Goal: Information Seeking & Learning: Learn about a topic

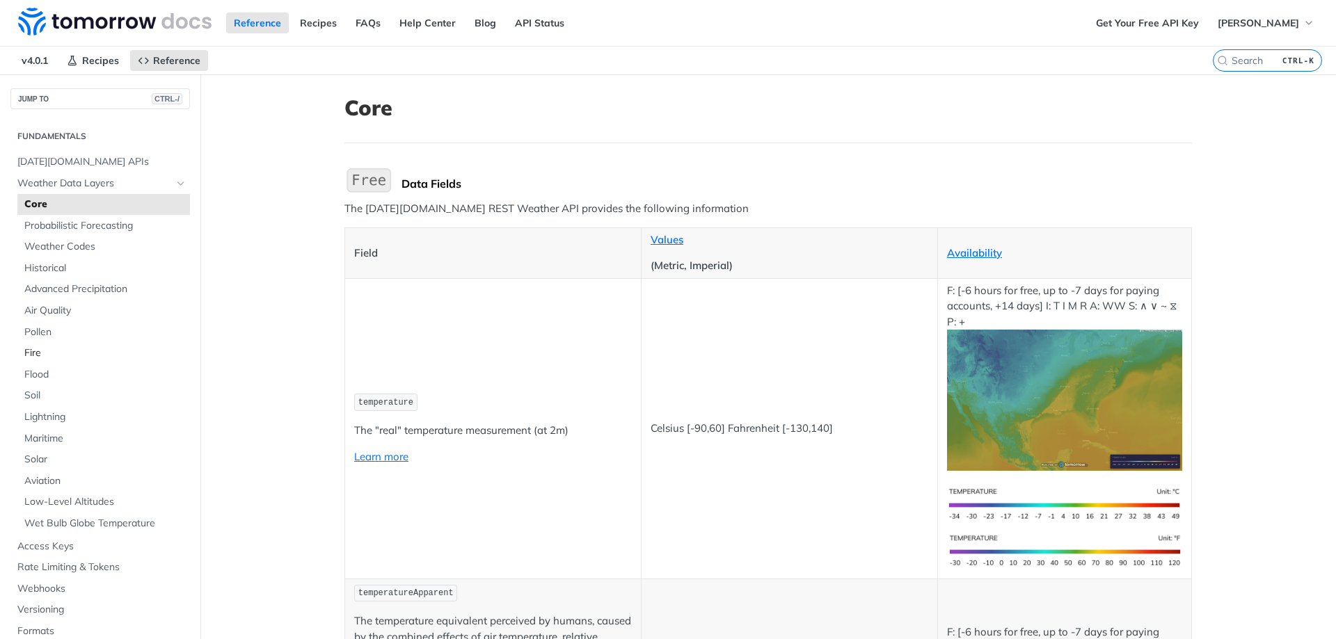
scroll to position [418, 0]
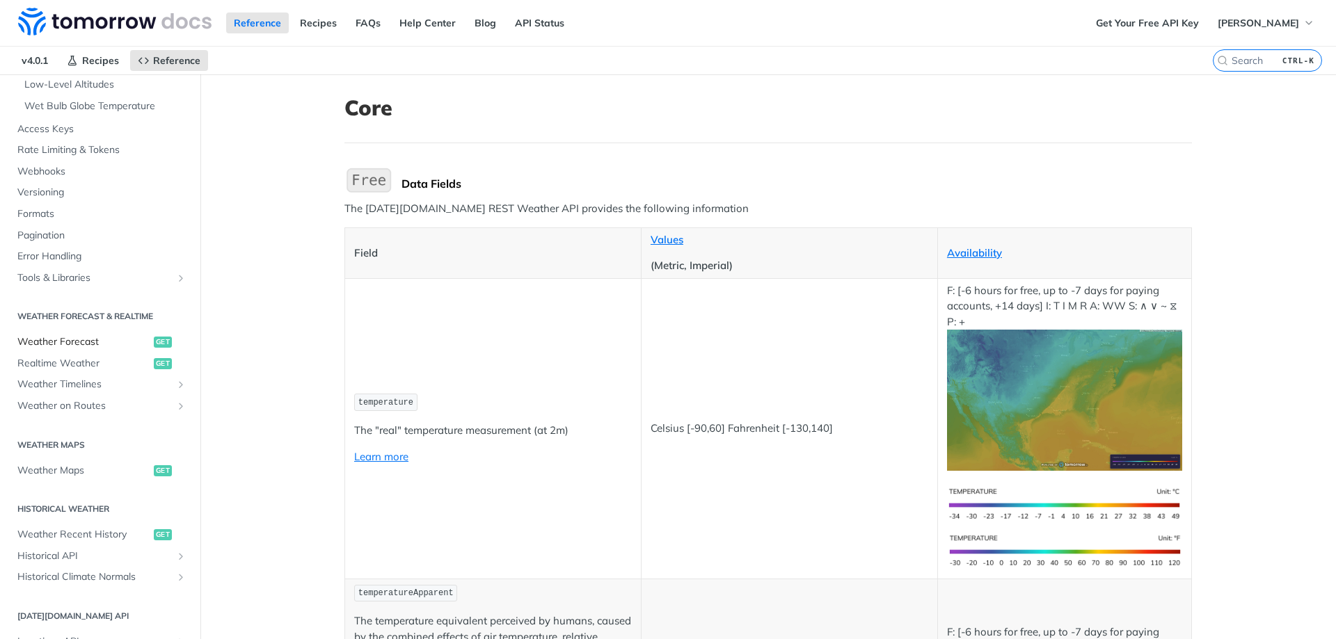
click at [90, 335] on span "Weather Forecast" at bounding box center [83, 342] width 133 height 14
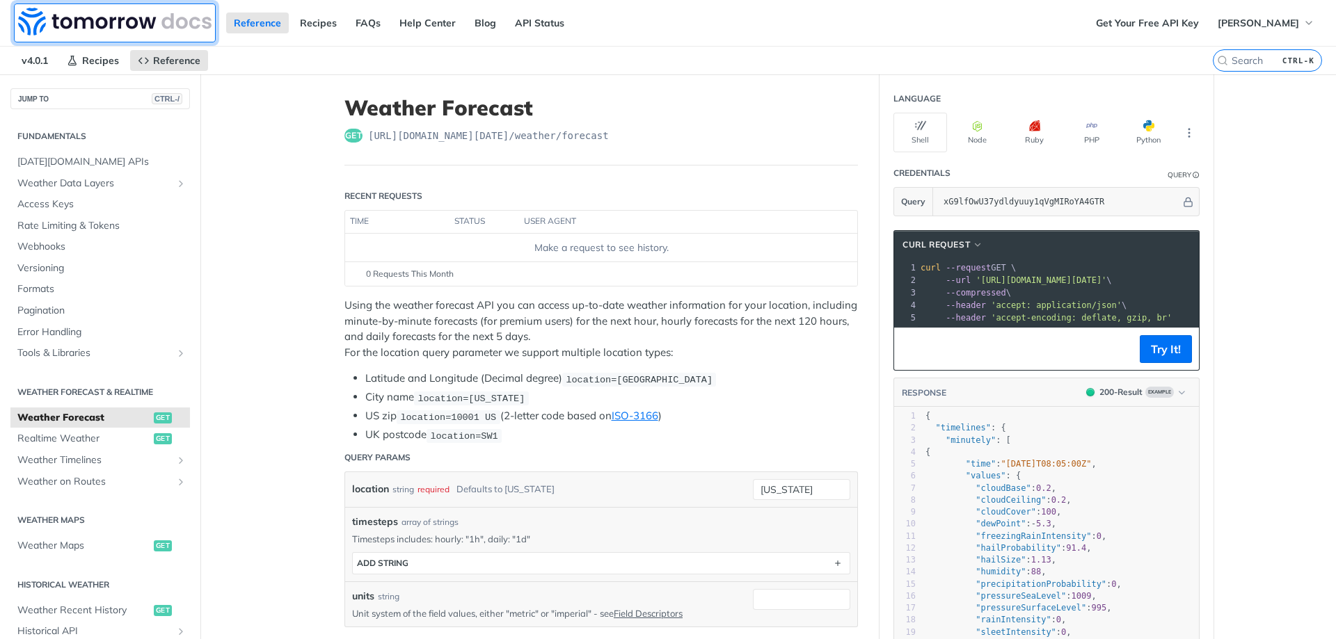
click at [129, 29] on img at bounding box center [114, 22] width 193 height 28
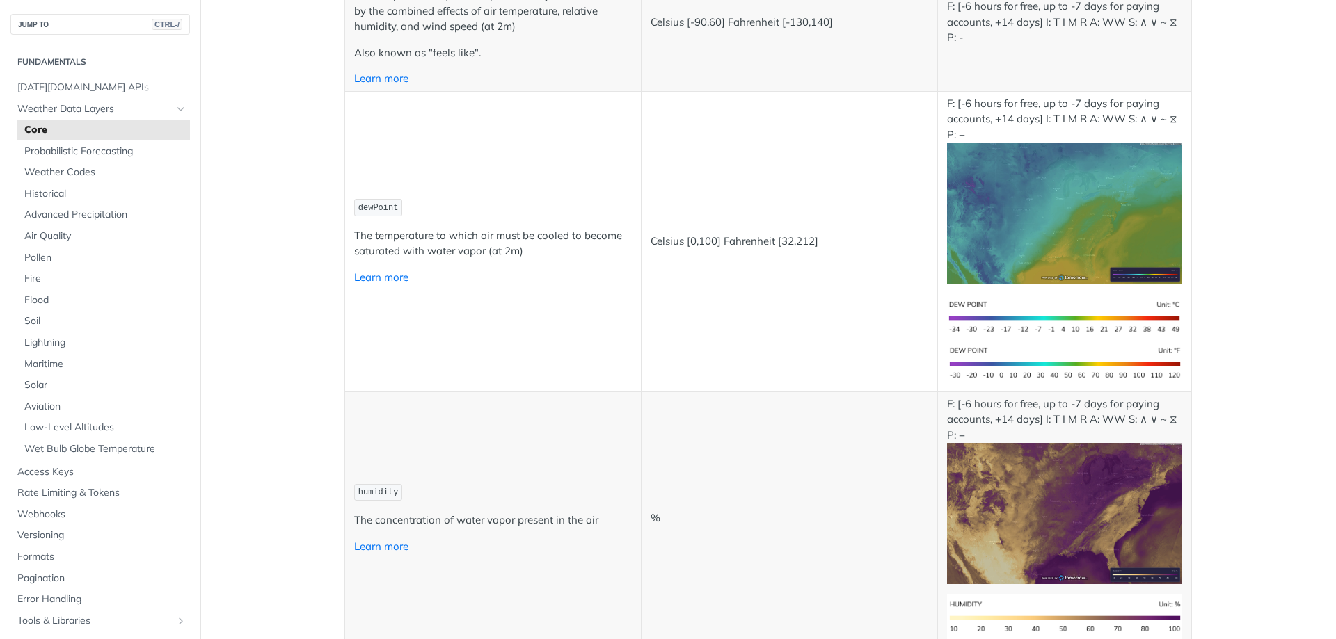
scroll to position [765, 0]
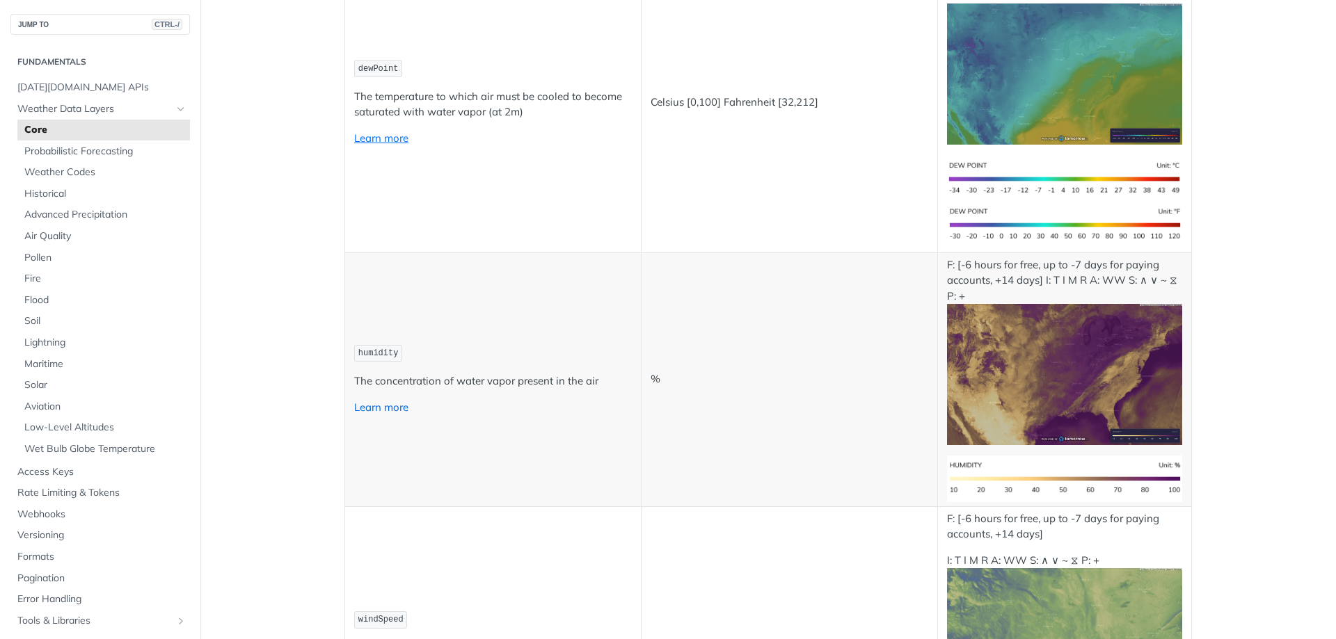
click at [399, 411] on link "Learn more" at bounding box center [381, 407] width 54 height 13
